Goal: Task Accomplishment & Management: Manage account settings

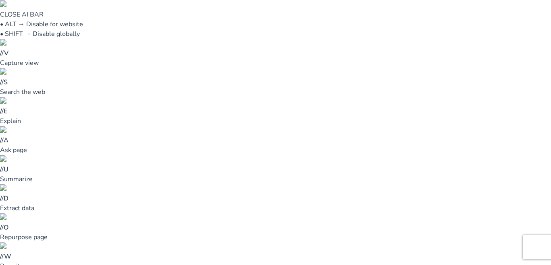
type input "***"
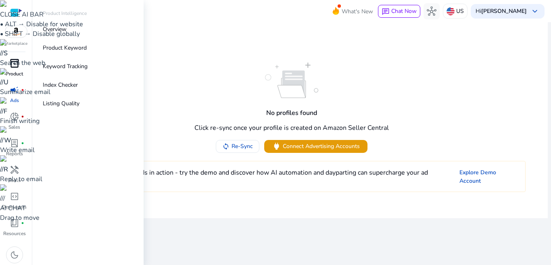
click at [14, 66] on span "inventory_2" at bounding box center [15, 63] width 10 height 10
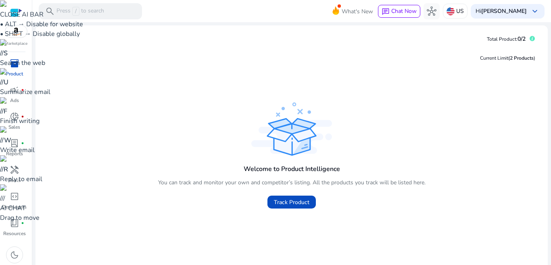
click at [16, 10] on div at bounding box center [16, 12] width 12 height 9
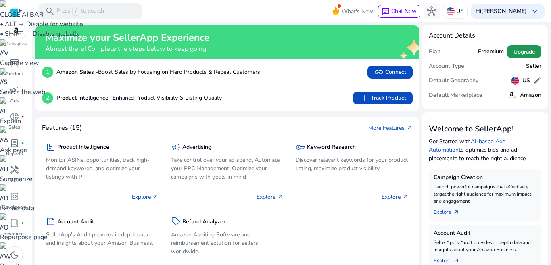
click at [522, 49] on span "Upgrade" at bounding box center [523, 52] width 21 height 8
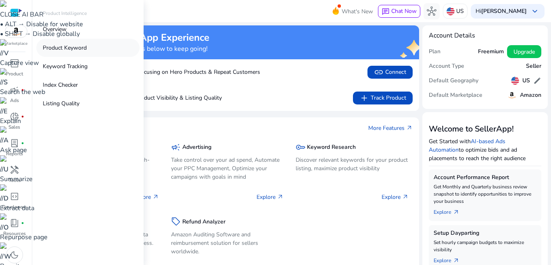
click at [83, 46] on p "Product Keyword" at bounding box center [65, 48] width 44 height 8
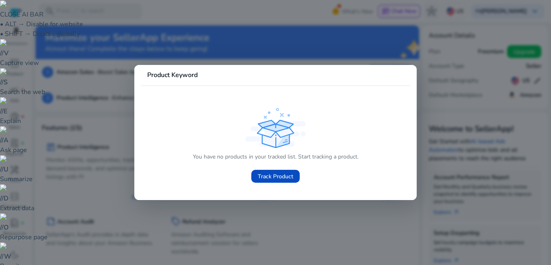
click at [290, 233] on div at bounding box center [275, 132] width 551 height 265
